Goal: Book appointment/travel/reservation

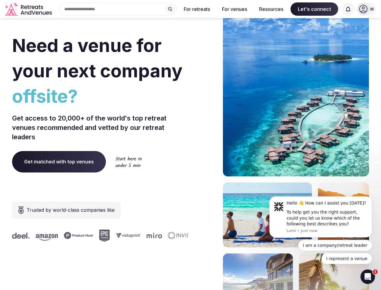
click at [190, 145] on div "Need a venue for your next company offsite? Get access to 20,000+ of the world'…" at bounding box center [190, 180] width 357 height 363
click at [118, 9] on div "Search Popular Destinations [GEOGRAPHIC_DATA], [GEOGRAPHIC_DATA] [GEOGRAPHIC_DA…" at bounding box center [115, 9] width 122 height 13
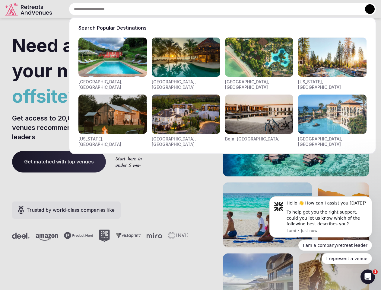
click at [170, 9] on input "text" at bounding box center [222, 9] width 307 height 13
click at [197, 9] on input "text" at bounding box center [222, 9] width 307 height 13
click at [234, 9] on input "text" at bounding box center [222, 9] width 307 height 13
click at [271, 9] on input "text" at bounding box center [222, 9] width 307 height 13
click at [314, 9] on input "text" at bounding box center [222, 9] width 307 height 13
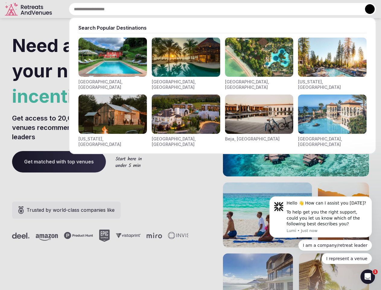
click at [348, 9] on input "text" at bounding box center [222, 9] width 307 height 13
click at [366, 9] on button at bounding box center [370, 9] width 10 height 10
